Goal: Information Seeking & Learning: Learn about a topic

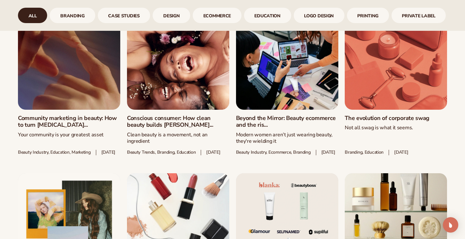
scroll to position [361, 0]
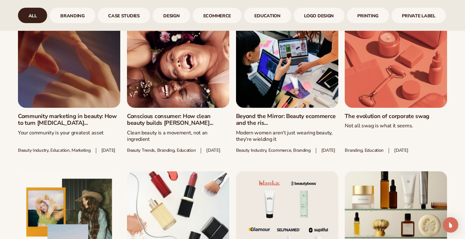
click at [172, 113] on link "Conscious consumer: How clean beauty builds [PERSON_NAME]..." at bounding box center [178, 120] width 102 height 14
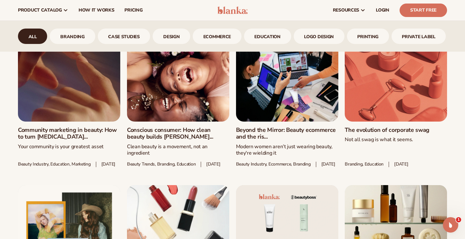
click at [37, 132] on link "Community marketing in beauty: How to turn [MEDICAL_DATA]..." at bounding box center [69, 134] width 102 height 14
